Goal: Check status: Check status

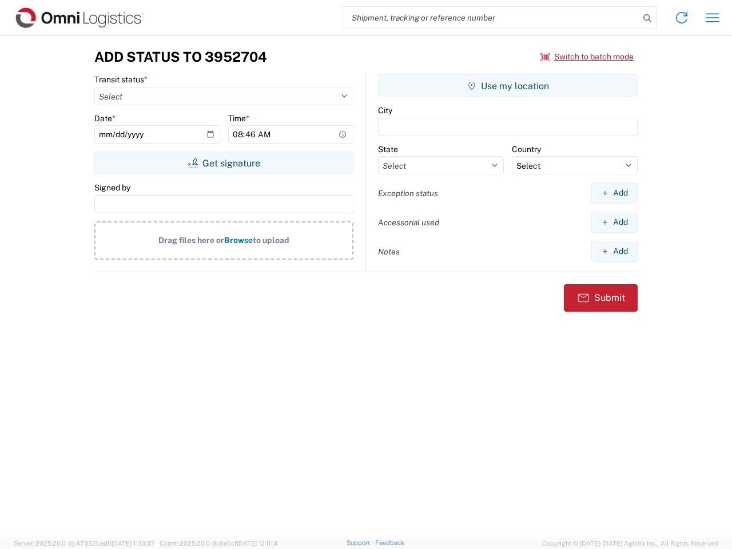
click at [491, 18] on input "search" at bounding box center [491, 18] width 296 height 22
click at [648, 18] on icon at bounding box center [648, 18] width 16 height 16
click at [682, 18] on icon at bounding box center [682, 18] width 18 height 18
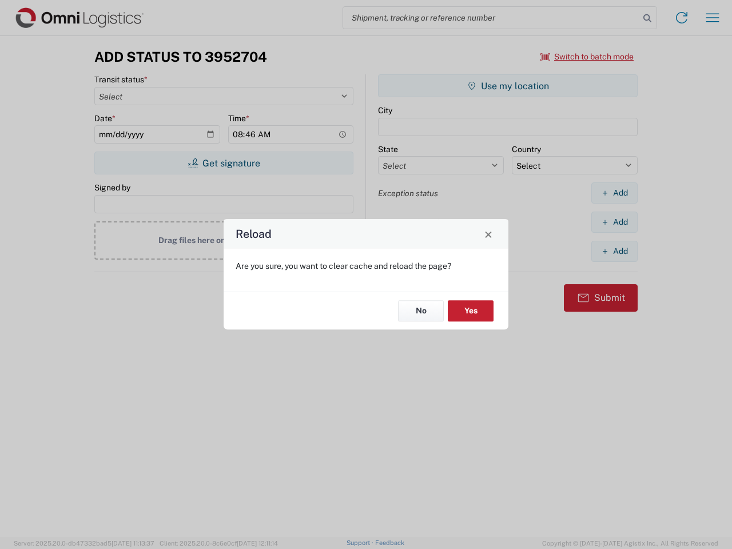
click at [713, 18] on div "Reload Are you sure, you want to clear cache and reload the page? No Yes" at bounding box center [366, 274] width 732 height 549
click at [588, 57] on div "Reload Are you sure, you want to clear cache and reload the page? No Yes" at bounding box center [366, 274] width 732 height 549
click at [224, 163] on div "Reload Are you sure, you want to clear cache and reload the page? No Yes" at bounding box center [366, 274] width 732 height 549
click at [508, 86] on div "Reload Are you sure, you want to clear cache and reload the page? No Yes" at bounding box center [366, 274] width 732 height 549
click at [614, 193] on div "Reload Are you sure, you want to clear cache and reload the page? No Yes" at bounding box center [366, 274] width 732 height 549
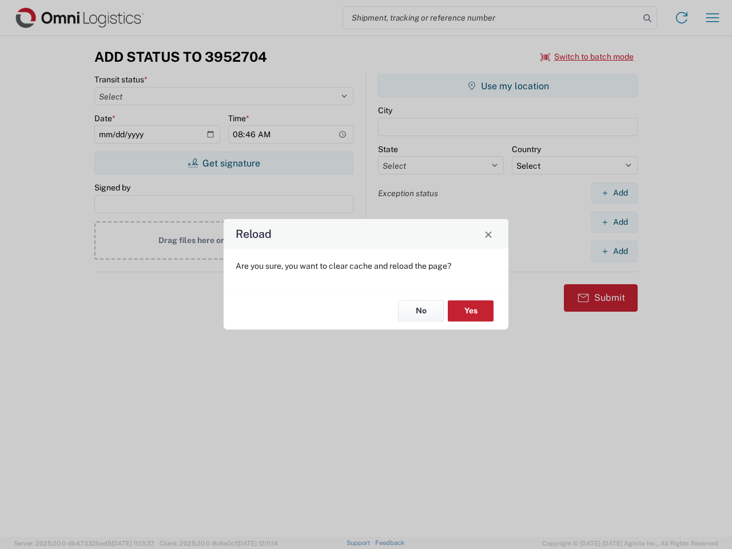
click at [614, 222] on div "Reload Are you sure, you want to clear cache and reload the page? No Yes" at bounding box center [366, 274] width 732 height 549
click at [614, 251] on div "Reload Are you sure, you want to clear cache and reload the page? No Yes" at bounding box center [366, 274] width 732 height 549
